Goal: Task Accomplishment & Management: Manage account settings

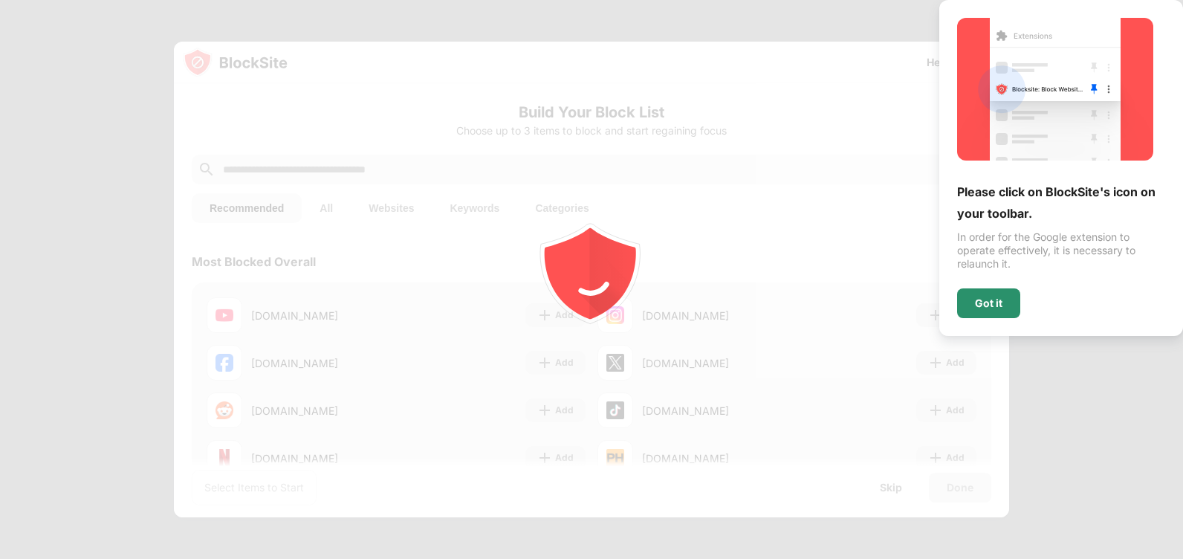
click at [986, 296] on div "Got it" at bounding box center [988, 303] width 63 height 30
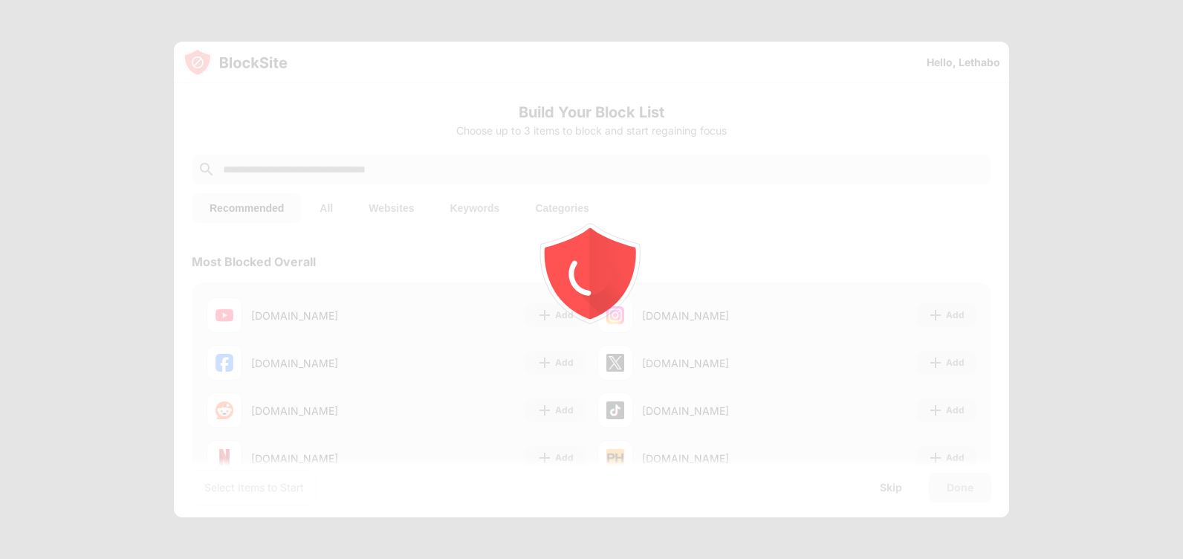
click at [461, 100] on div at bounding box center [591, 279] width 1183 height 559
drag, startPoint x: 461, startPoint y: 100, endPoint x: 452, endPoint y: 94, distance: 10.1
click at [459, 100] on div at bounding box center [591, 279] width 1183 height 559
click at [701, 207] on icon "animation" at bounding box center [591, 279] width 267 height 267
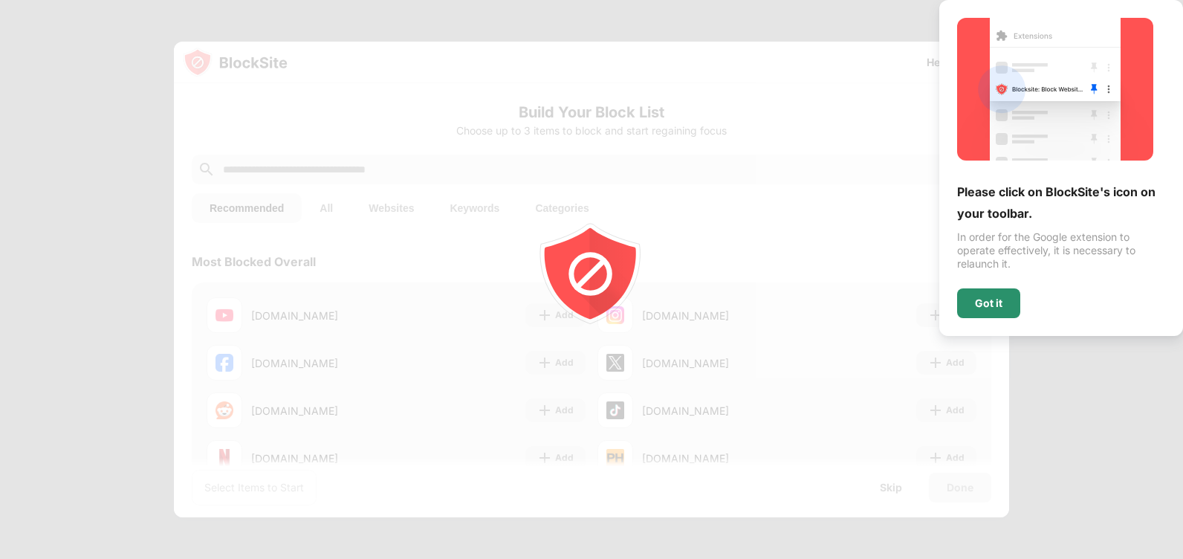
click at [997, 305] on div "Got it" at bounding box center [988, 303] width 27 height 12
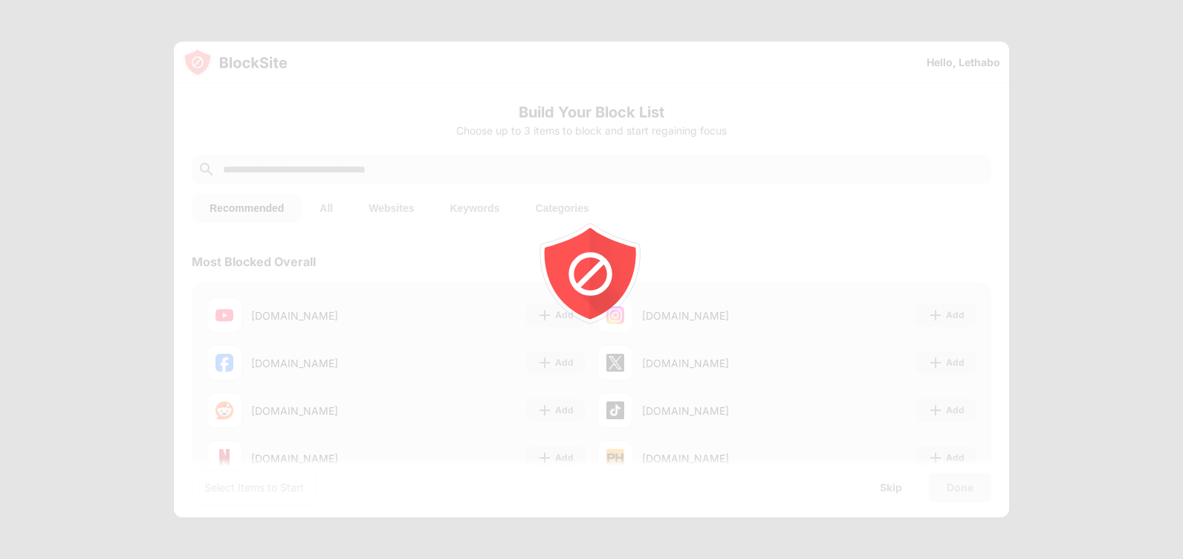
click at [997, 305] on div "Got it" at bounding box center [988, 303] width 27 height 12
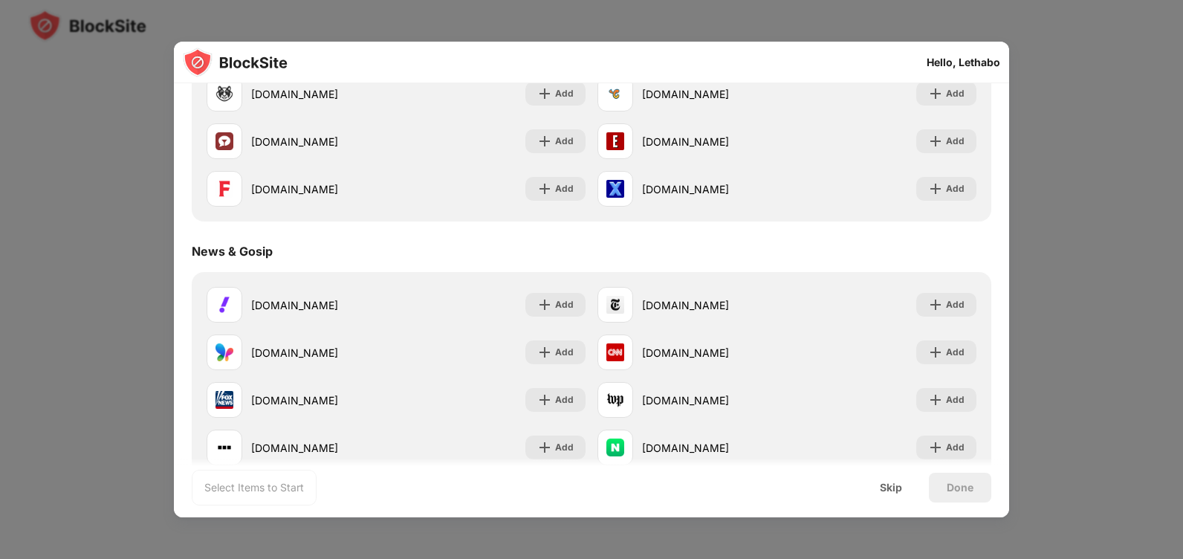
scroll to position [782, 0]
